Goal: Task Accomplishment & Management: Use online tool/utility

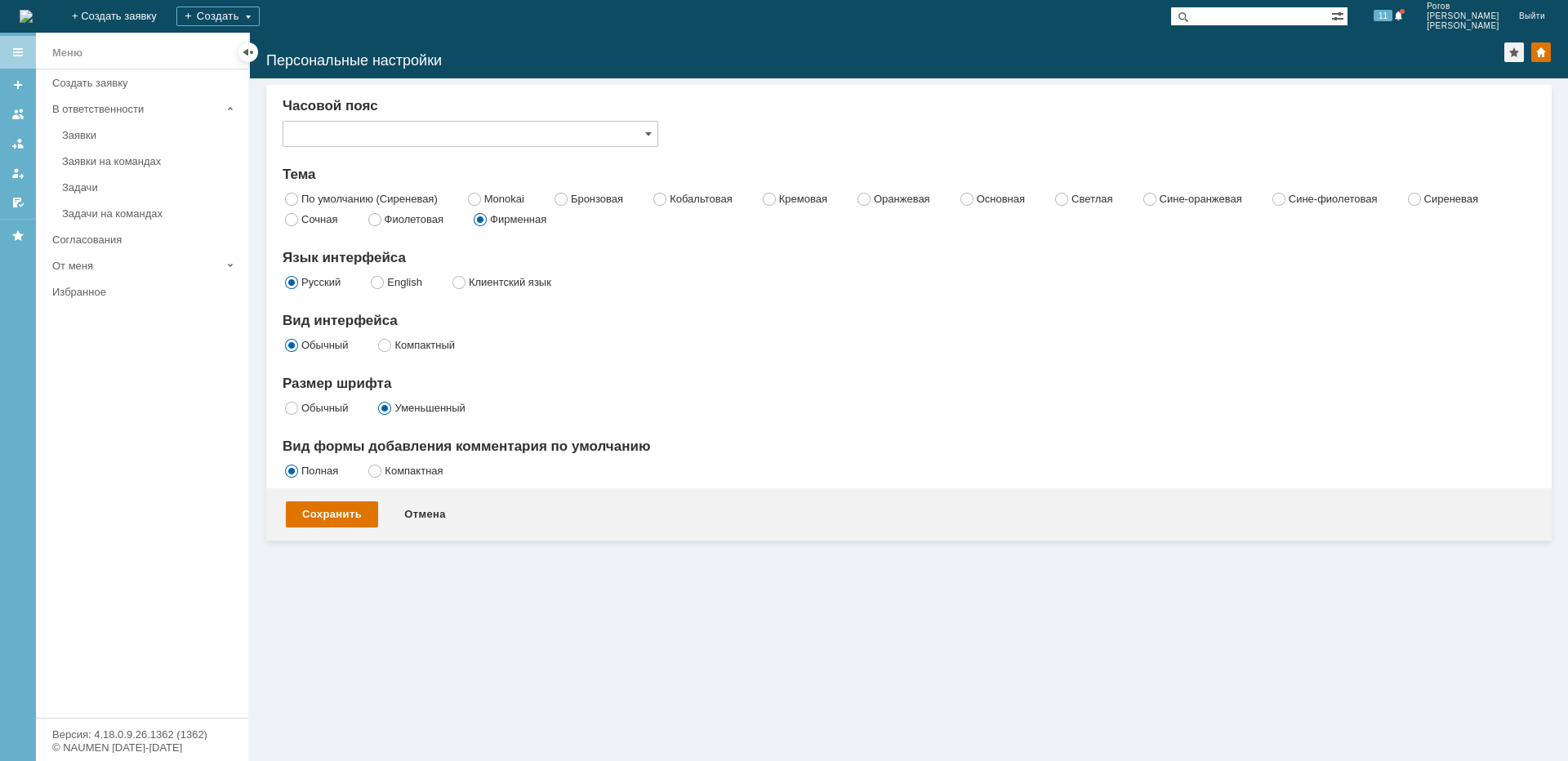
type input "Самара"
click at [136, 179] on link "Задачи" at bounding box center [151, 187] width 190 height 26
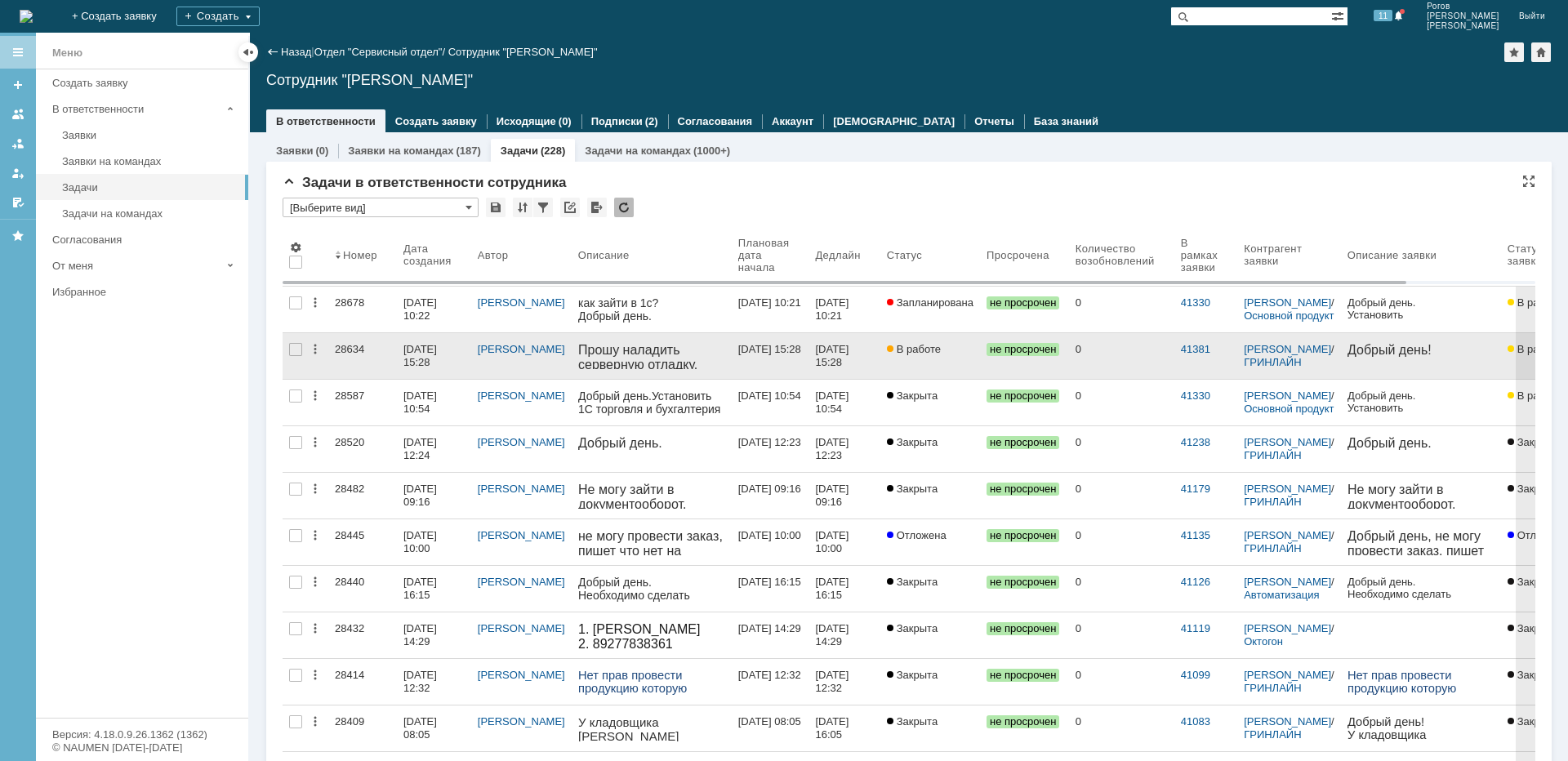
click at [340, 349] on div "28634" at bounding box center [362, 349] width 56 height 13
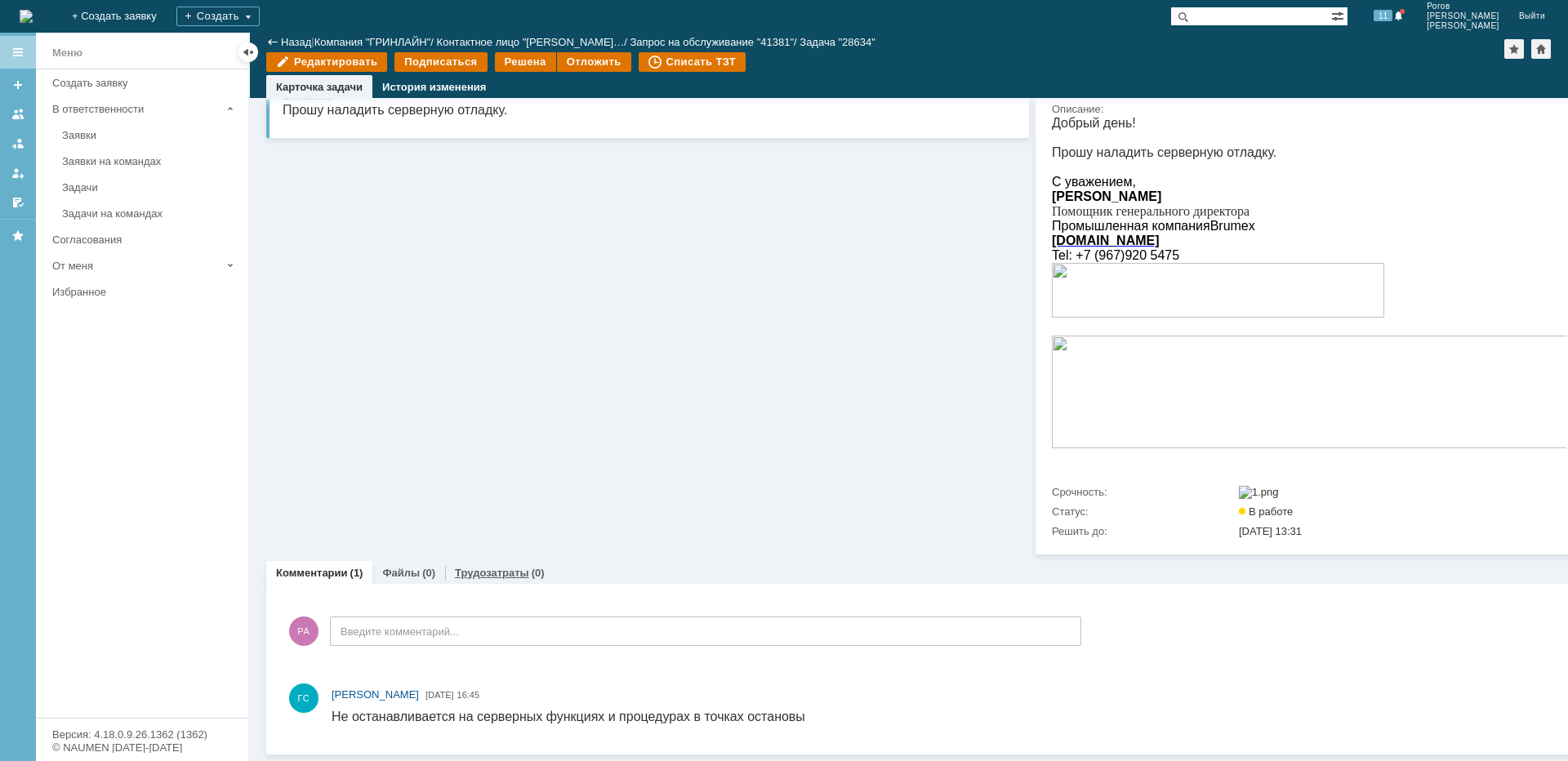
click at [482, 567] on link "Трудозатраты" at bounding box center [491, 572] width 74 height 12
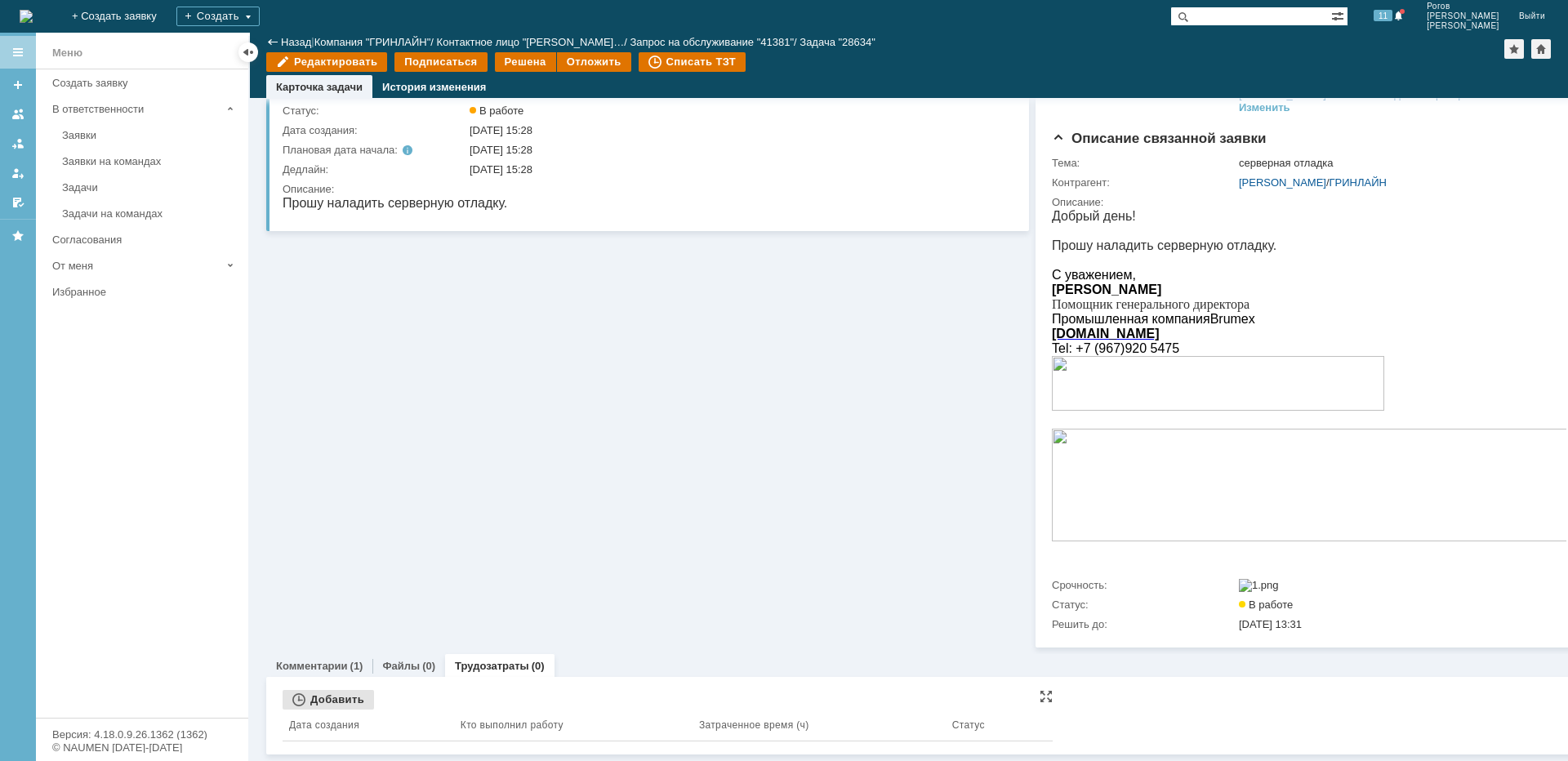
click at [340, 690] on div "Добавить" at bounding box center [329, 699] width 91 height 19
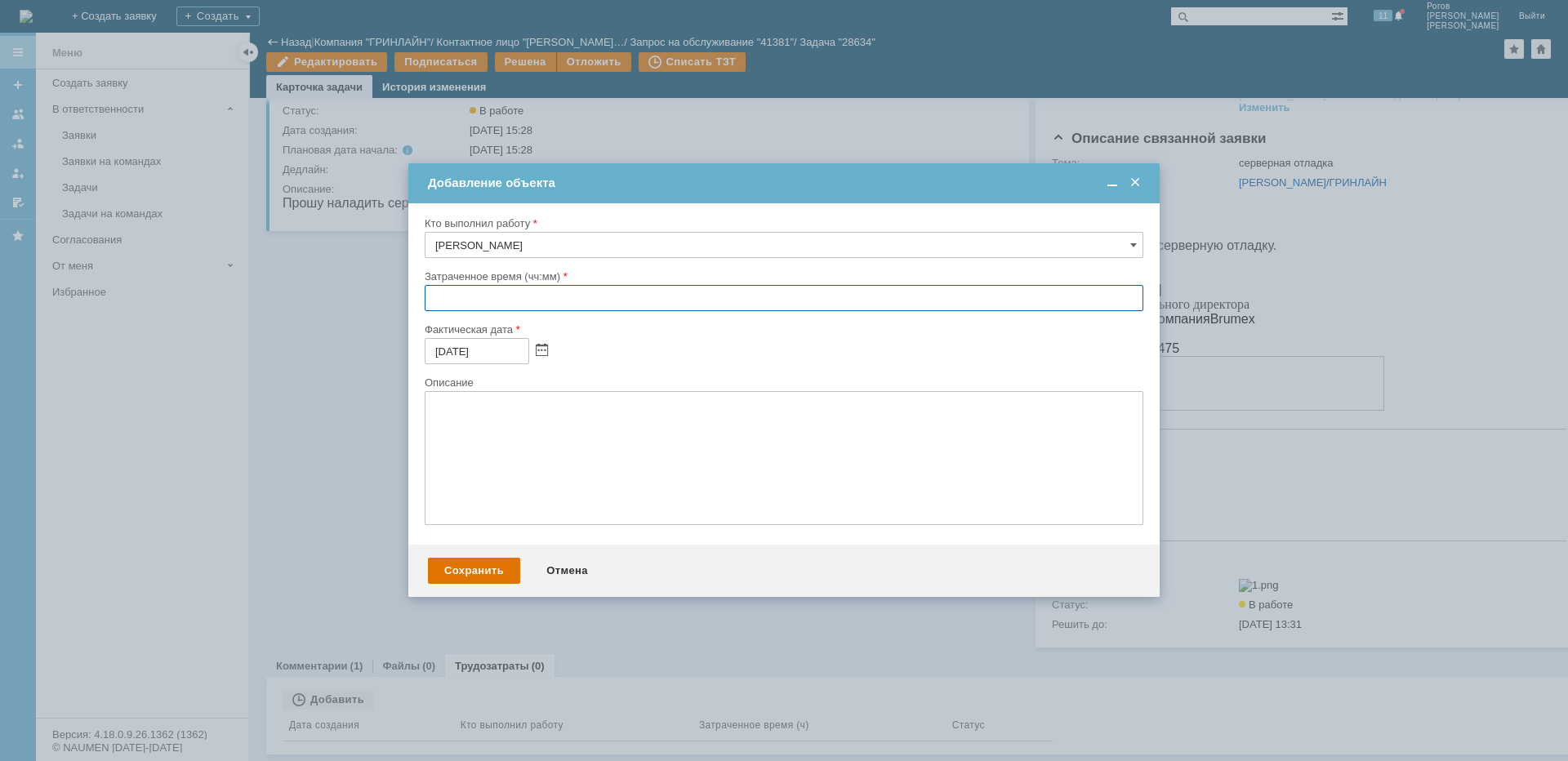
click at [493, 305] on input "text" at bounding box center [783, 297] width 718 height 26
type input "01:00"
click at [472, 570] on div "Сохранить" at bounding box center [474, 570] width 92 height 26
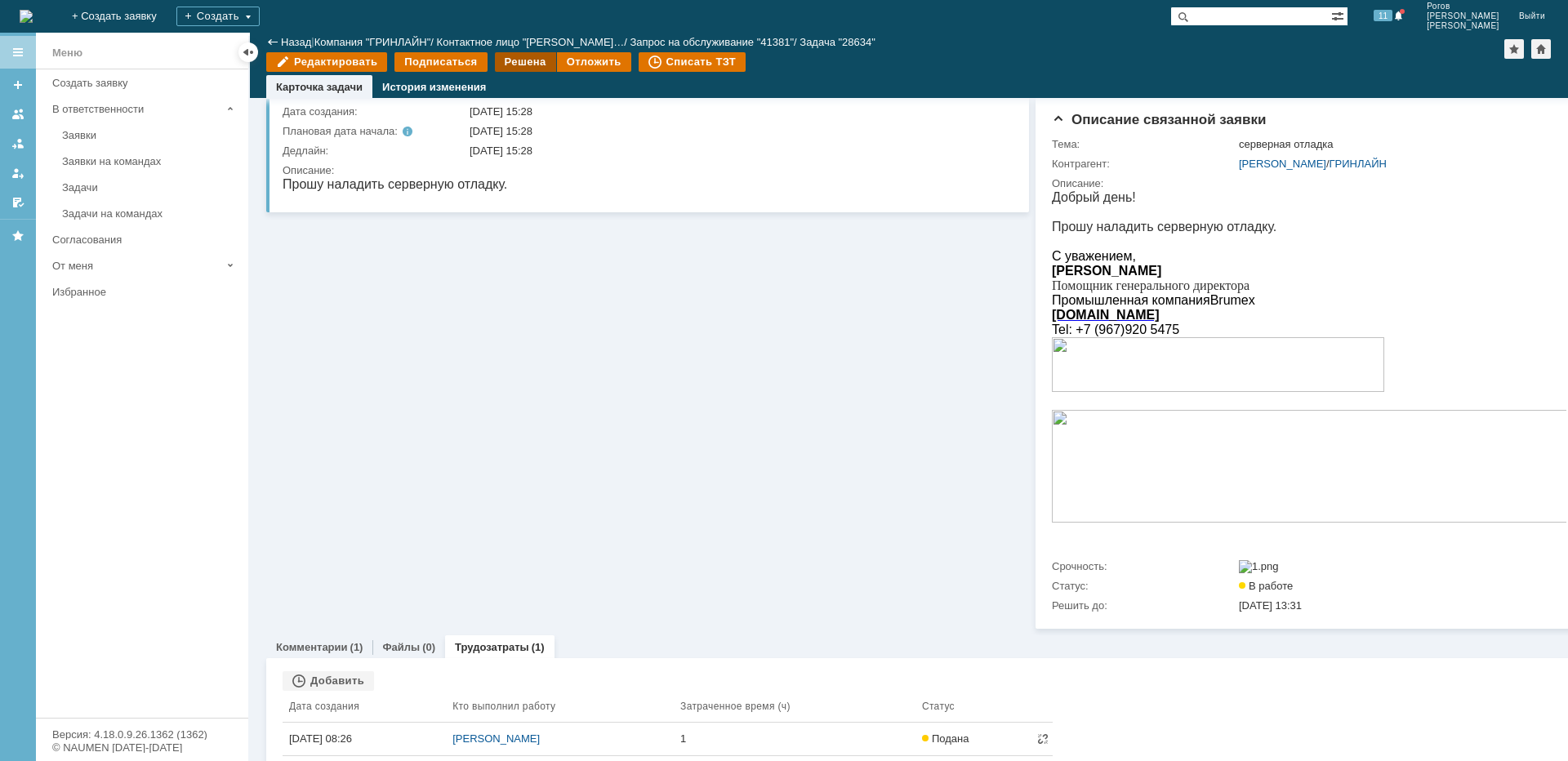
click at [517, 59] on div "Решена" at bounding box center [525, 61] width 61 height 19
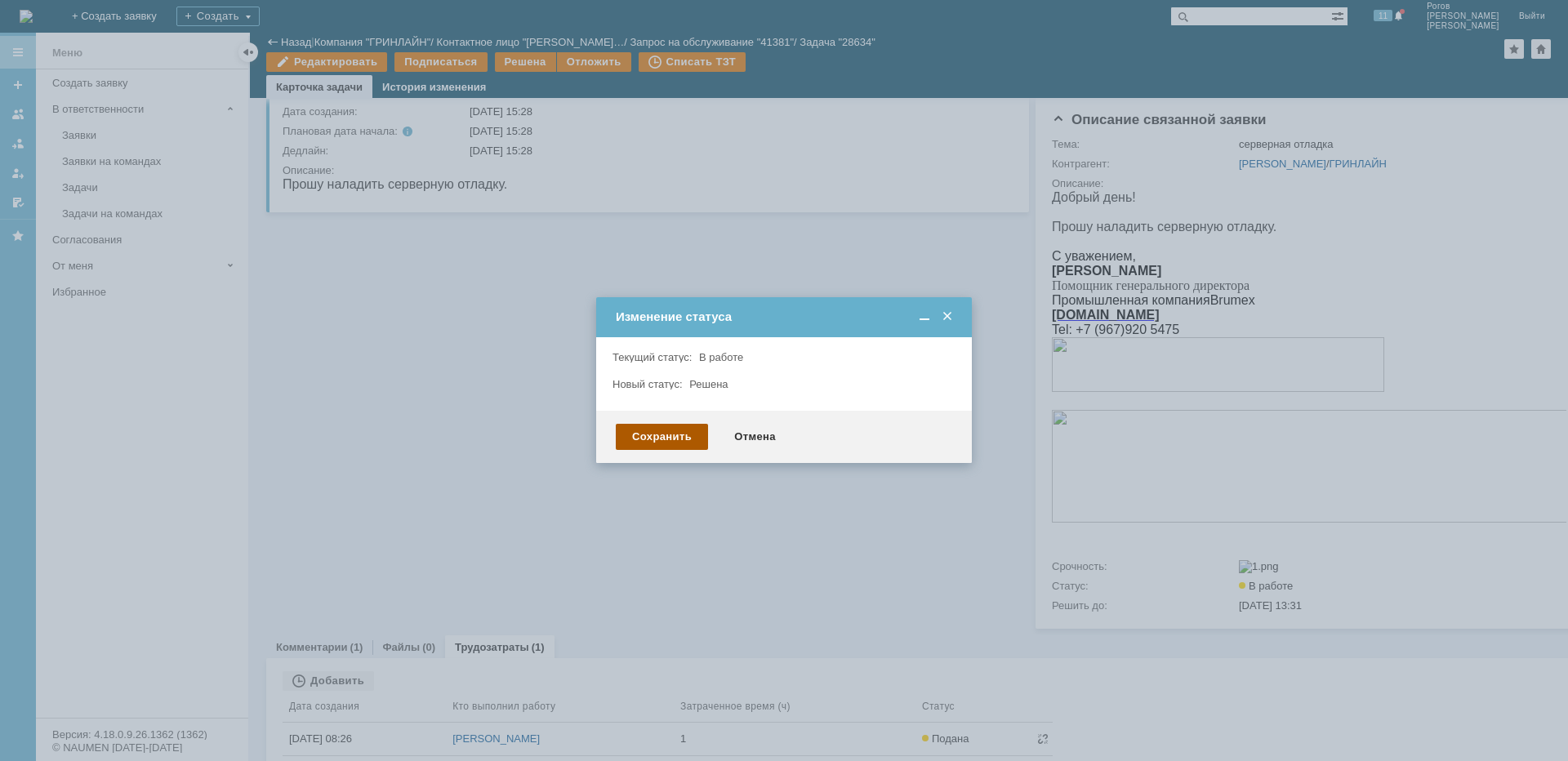
click at [649, 439] on div "Сохранить" at bounding box center [662, 436] width 92 height 26
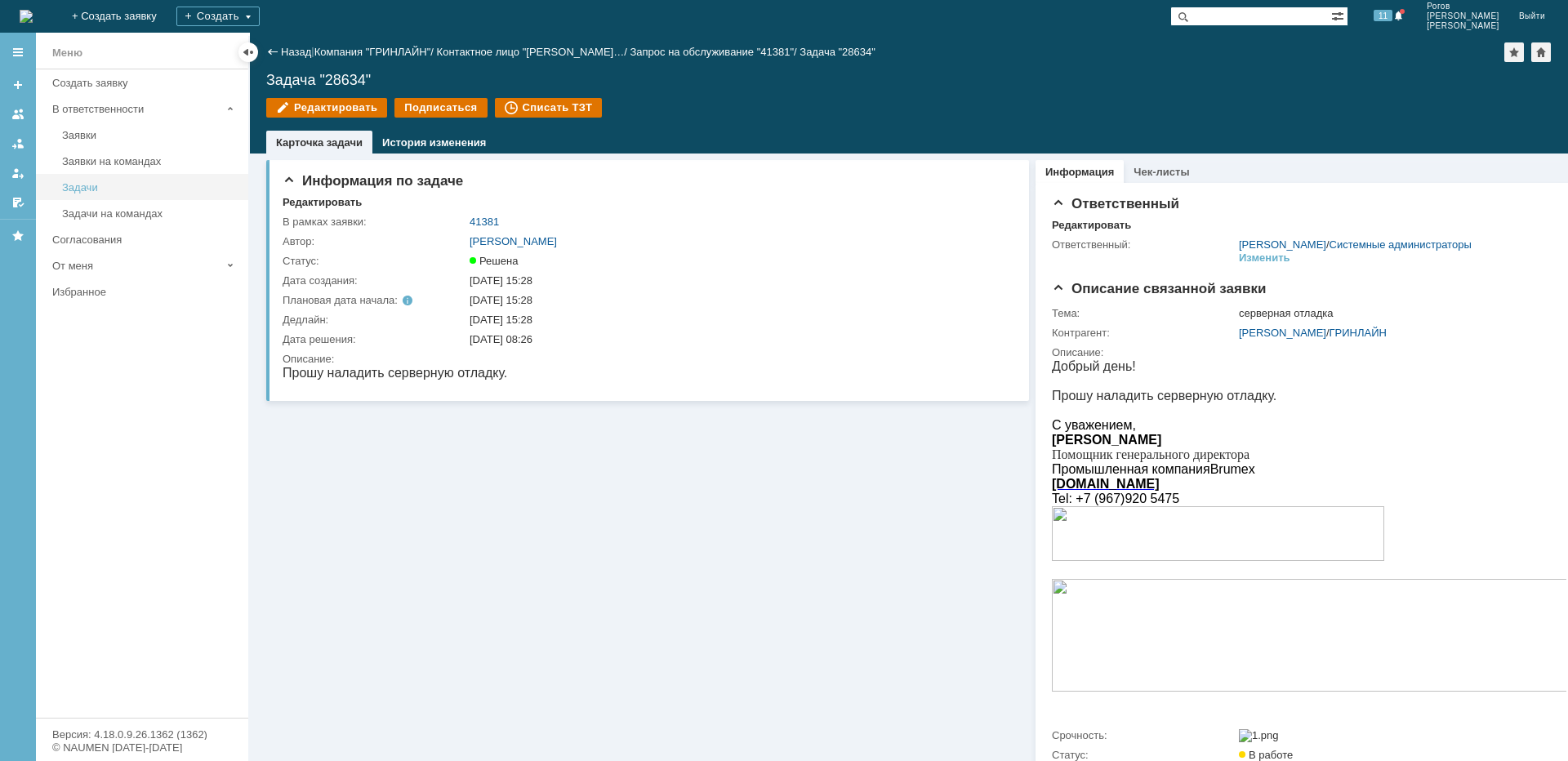
click at [80, 181] on link "Задачи" at bounding box center [151, 187] width 190 height 26
